Goal: Task Accomplishment & Management: Manage account settings

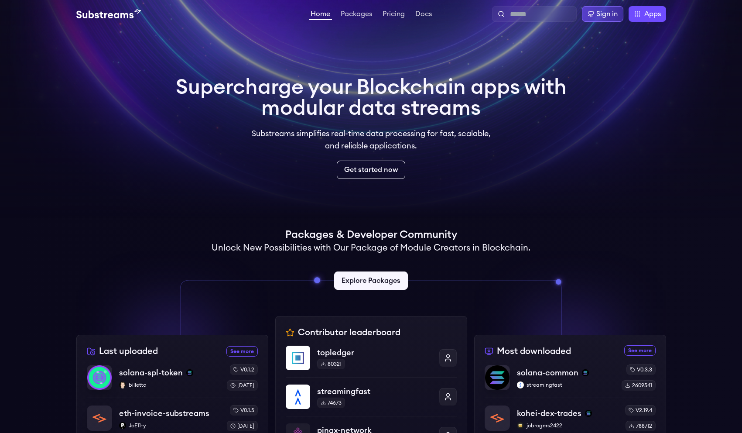
click at [604, 11] on div "Sign in" at bounding box center [607, 14] width 21 height 10
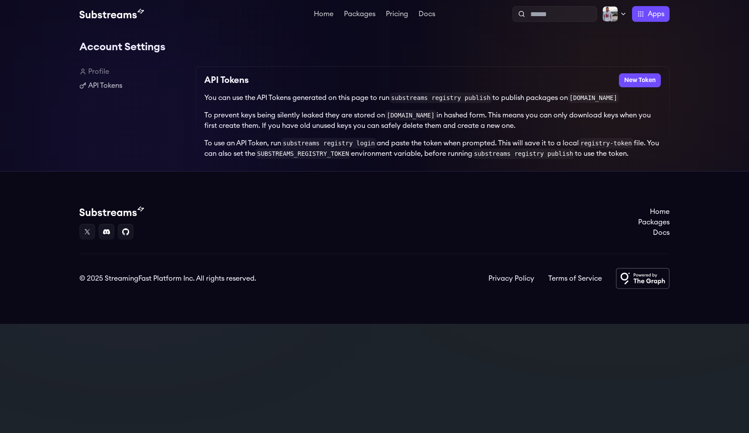
click at [302, 99] on p "You can use the API Tokens generated on this page to run substreams registry pu…" at bounding box center [432, 98] width 457 height 10
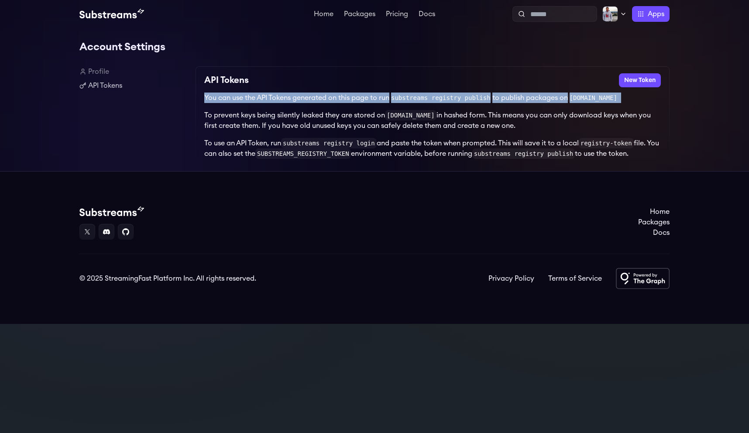
click at [302, 99] on p "You can use the API Tokens generated on this page to run substreams registry pu…" at bounding box center [432, 98] width 457 height 10
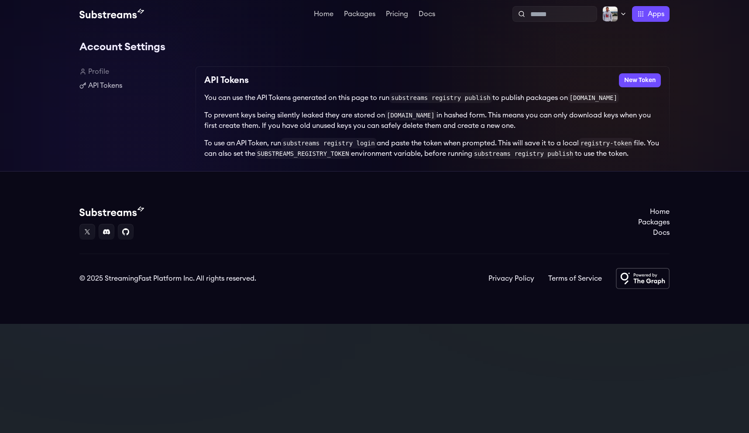
click at [345, 130] on p "To prevent keys being silently leaked they are stored on [DOMAIN_NAME] in hashe…" at bounding box center [432, 120] width 457 height 21
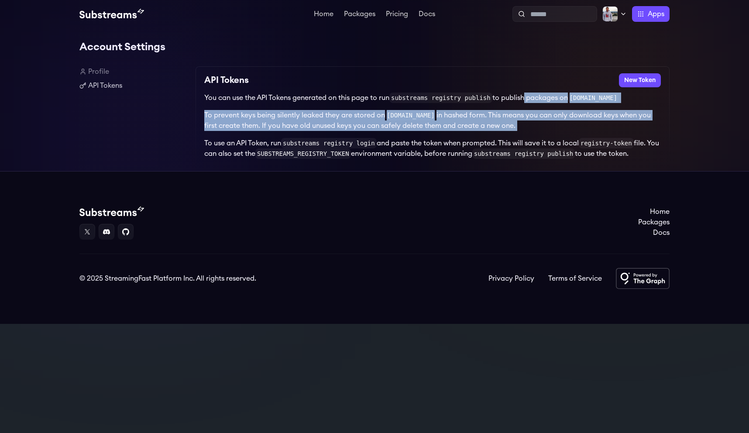
drag, startPoint x: 525, startPoint y: 105, endPoint x: 551, endPoint y: 138, distance: 42.0
click at [551, 138] on div "You can use the API Tokens generated on this page to run substreams registry pu…" at bounding box center [432, 126] width 457 height 66
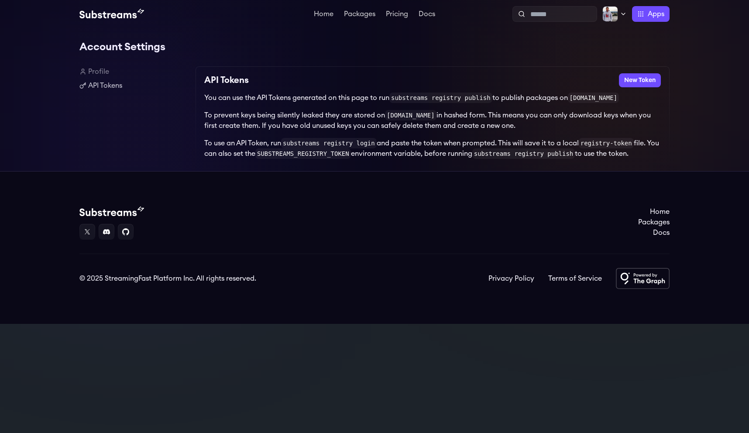
click at [552, 139] on p "To use an API Token, run substreams registry login and paste the token when pro…" at bounding box center [432, 148] width 457 height 21
click at [103, 73] on link "Profile" at bounding box center [133, 71] width 109 height 10
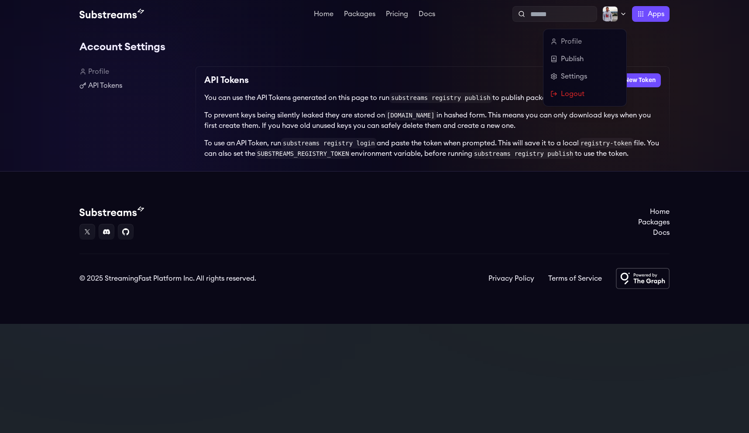
click at [614, 13] on img at bounding box center [610, 14] width 16 height 16
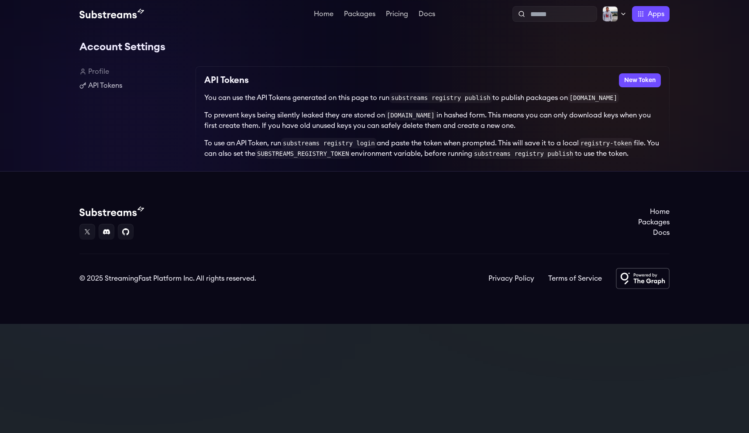
click at [147, 50] on h1 "Account Settings" at bounding box center [374, 46] width 590 height 17
click at [89, 70] on link "Profile" at bounding box center [133, 71] width 109 height 10
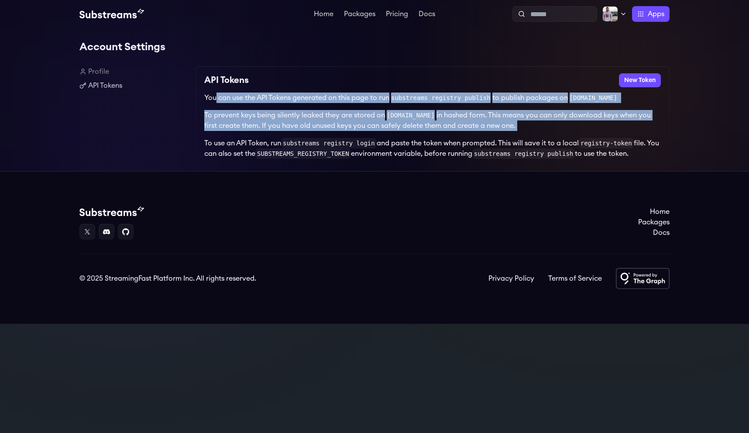
drag, startPoint x: 219, startPoint y: 101, endPoint x: 409, endPoint y: 133, distance: 192.6
click at [409, 133] on div "You can use the API Tokens generated on this page to run substreams registry pu…" at bounding box center [432, 126] width 457 height 66
click at [399, 14] on link "Pricing" at bounding box center [397, 14] width 26 height 9
